Goal: Find specific page/section: Find specific page/section

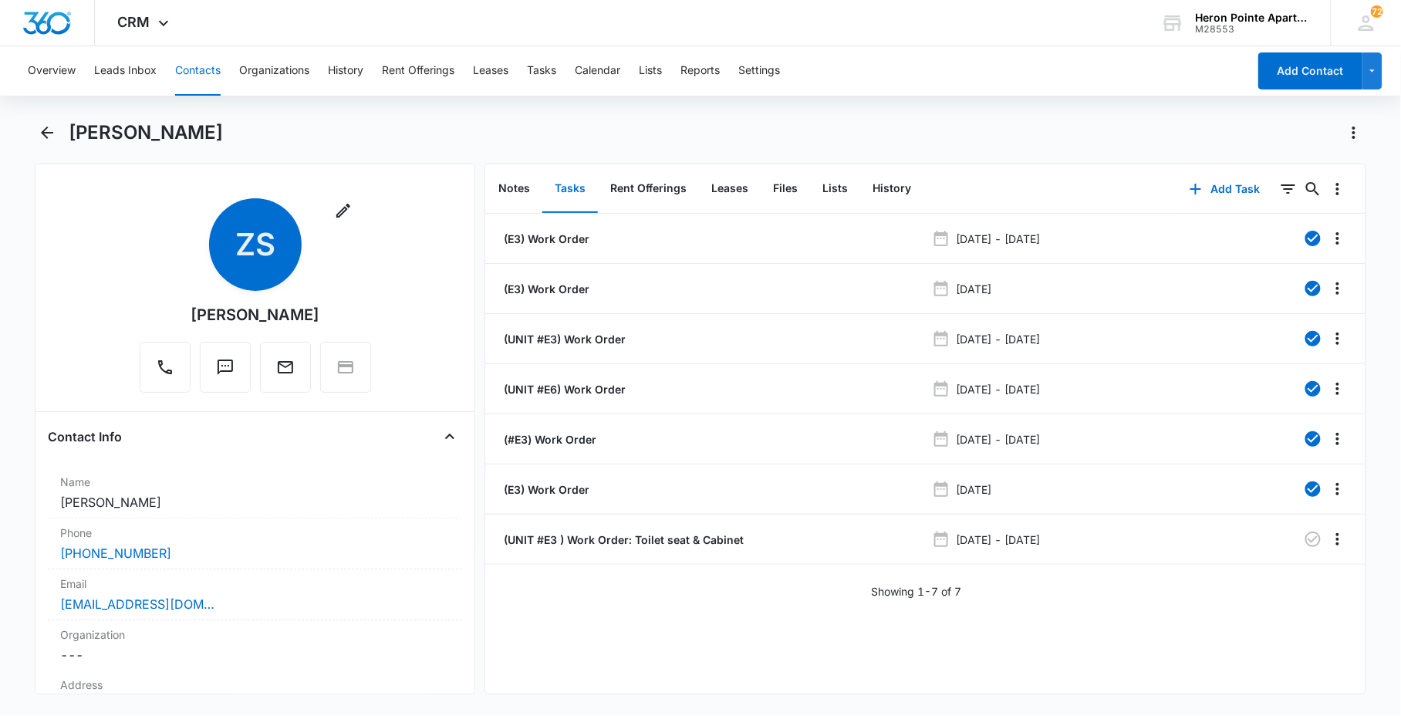
click at [197, 73] on button "Contacts" at bounding box center [198, 70] width 46 height 49
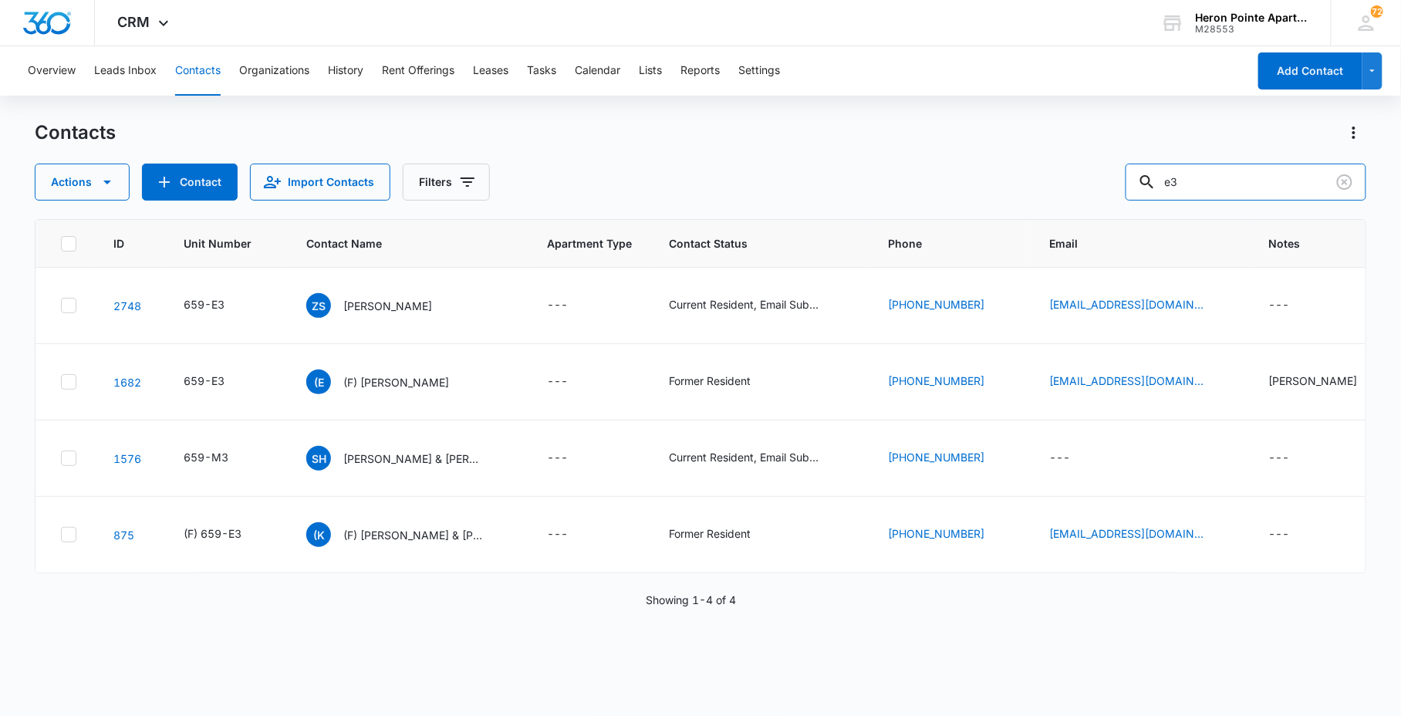
click at [1031, 170] on div "Actions Contact Import Contacts Filters e3" at bounding box center [700, 182] width 1330 height 37
type input "B"
type input "G3"
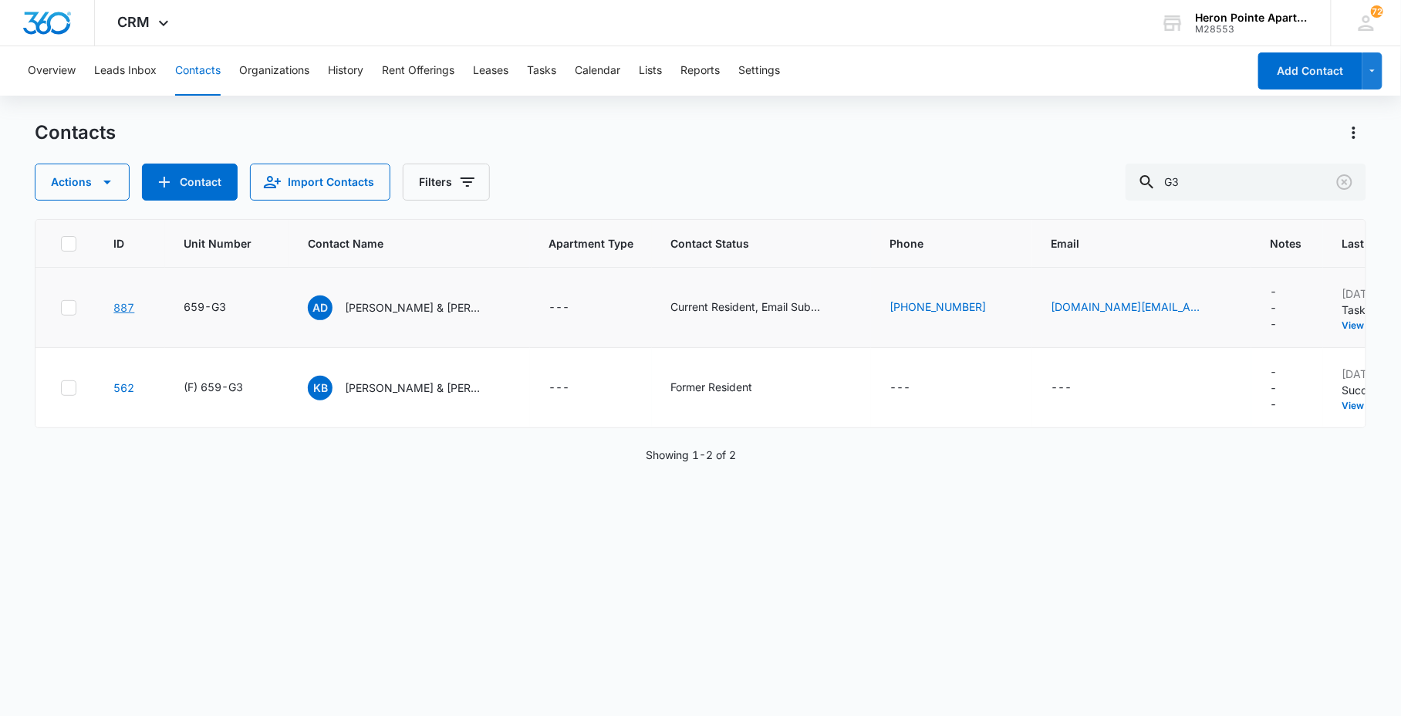
click at [127, 303] on link "887" at bounding box center [123, 307] width 21 height 13
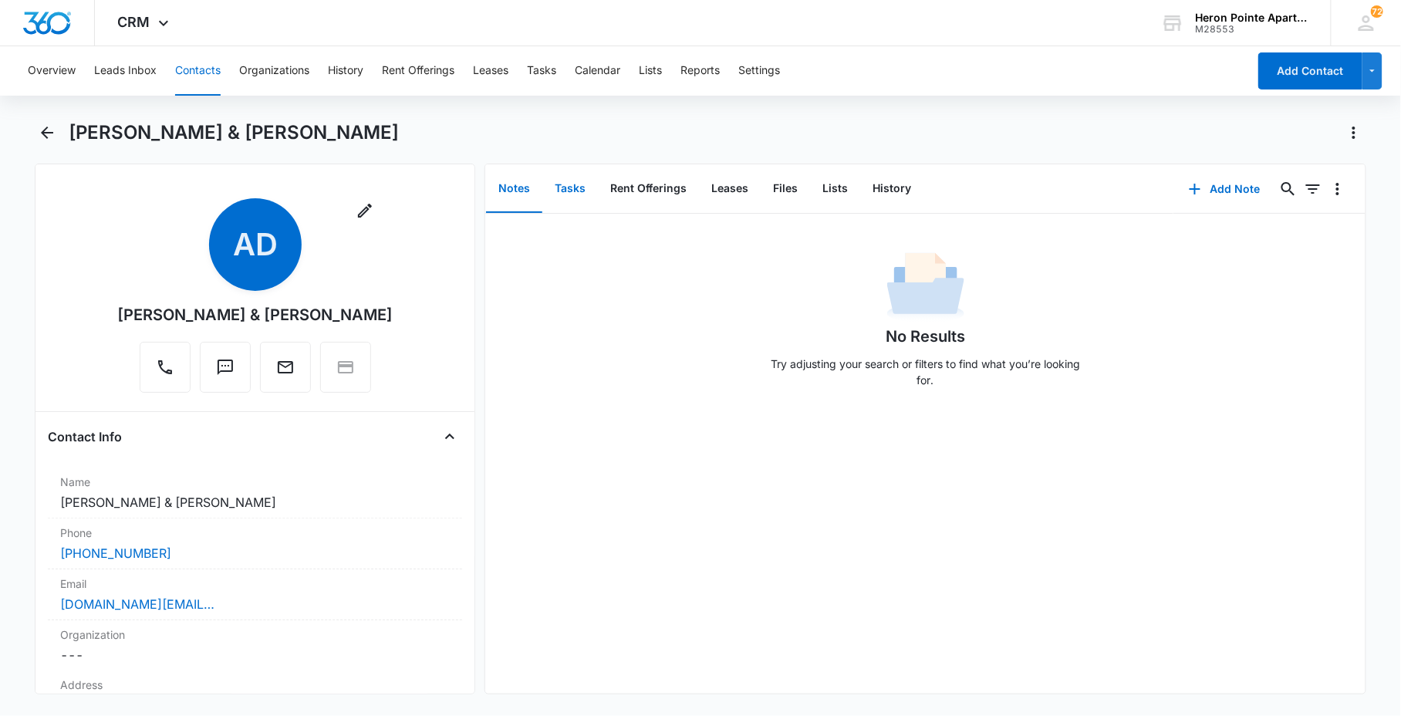
click at [572, 194] on button "Tasks" at bounding box center [570, 189] width 56 height 48
